Goal: Find contact information: Find contact information

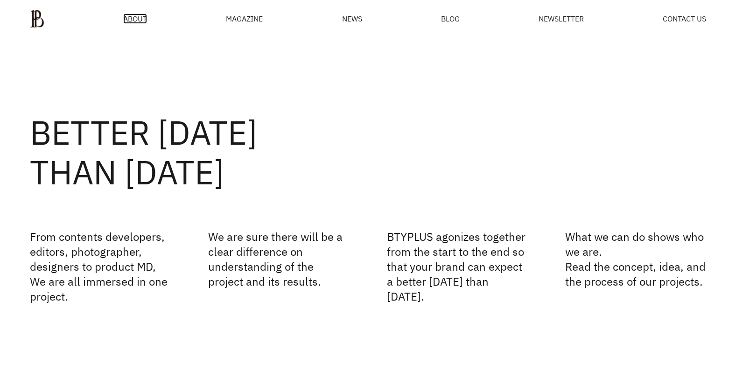
click at [133, 20] on span "ABOUT" at bounding box center [135, 18] width 24 height 7
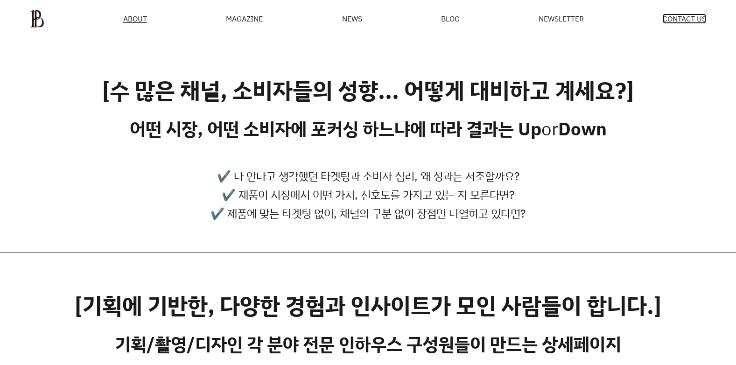
click at [683, 22] on span "CONTACT US" at bounding box center [683, 18] width 43 height 7
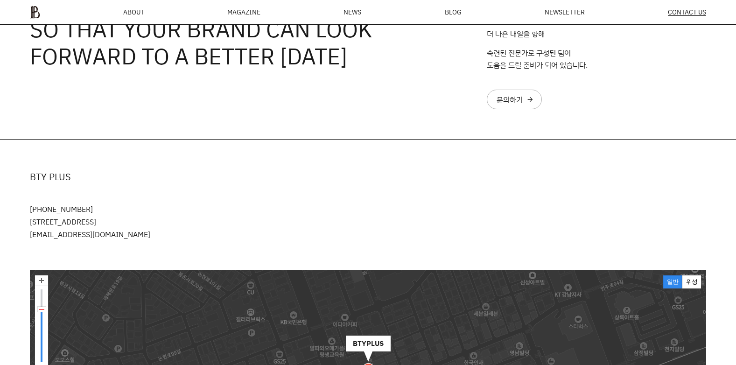
scroll to position [155, 0]
